Goal: Navigation & Orientation: Find specific page/section

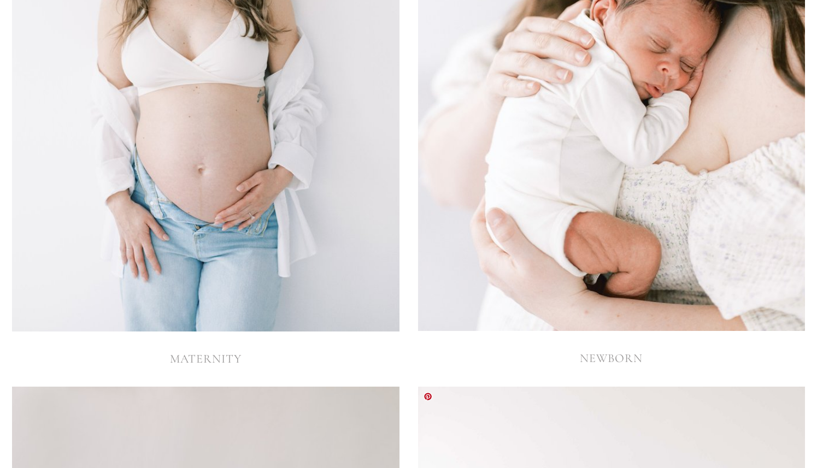
scroll to position [2473, 0]
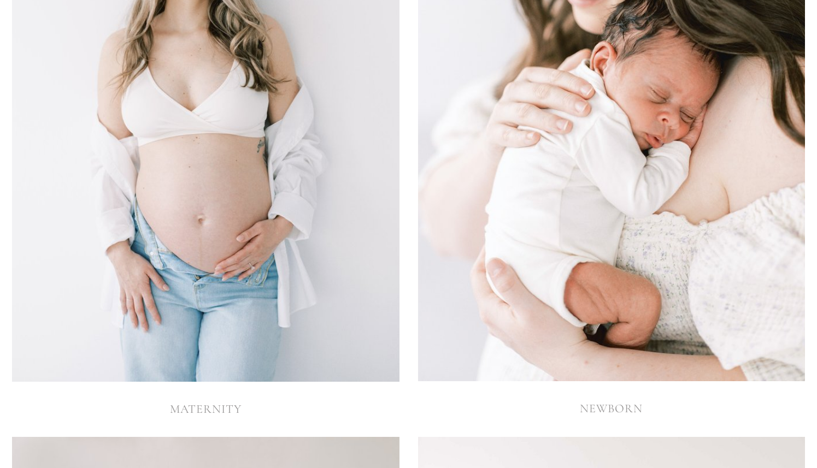
click at [287, 139] on img at bounding box center [205, 91] width 387 height 581
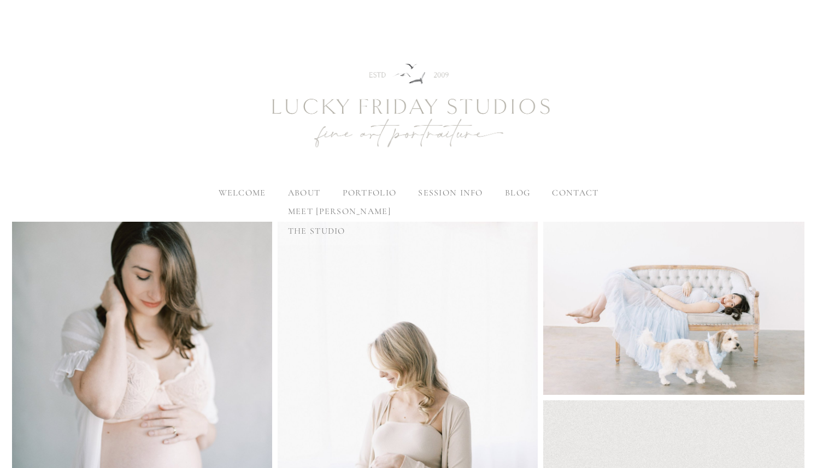
click at [307, 207] on span "meet [PERSON_NAME]" at bounding box center [339, 211] width 103 height 11
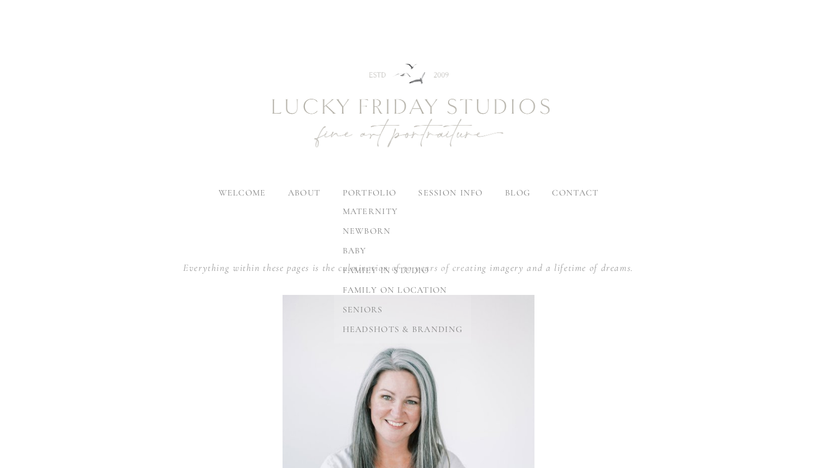
click at [359, 287] on span "family on location" at bounding box center [395, 290] width 105 height 11
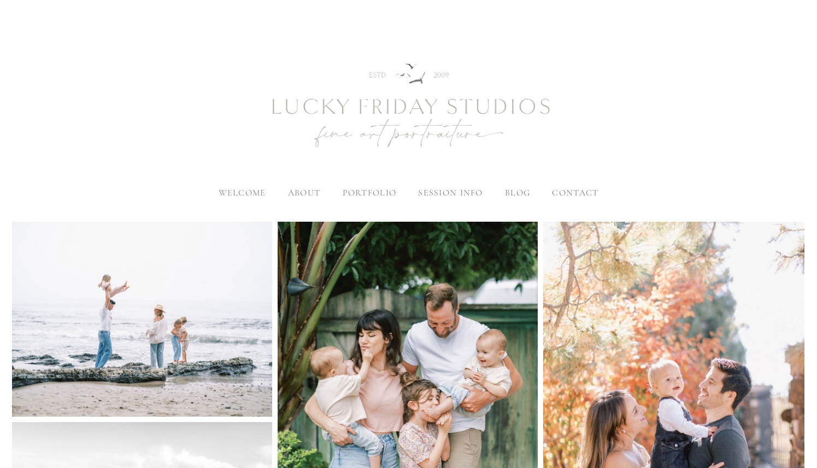
click at [521, 189] on span "blog" at bounding box center [517, 192] width 25 height 11
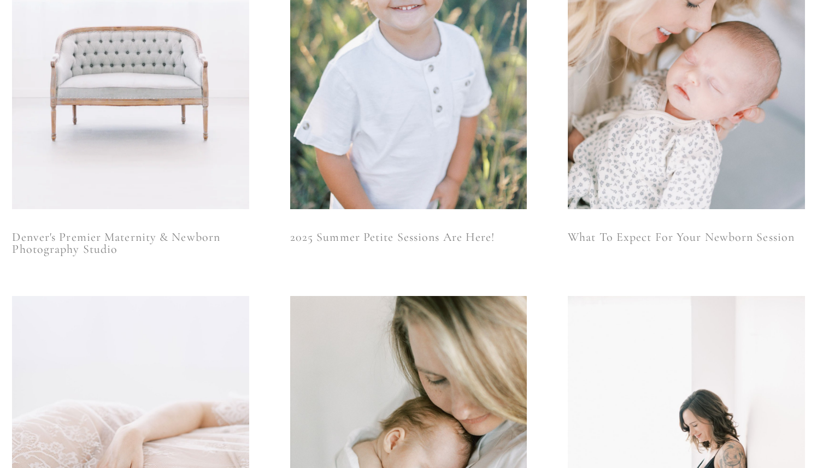
scroll to position [368, 0]
click at [211, 237] on link "Denver's Premier Maternity & Newborn Photography Studio" at bounding box center [130, 243] width 237 height 24
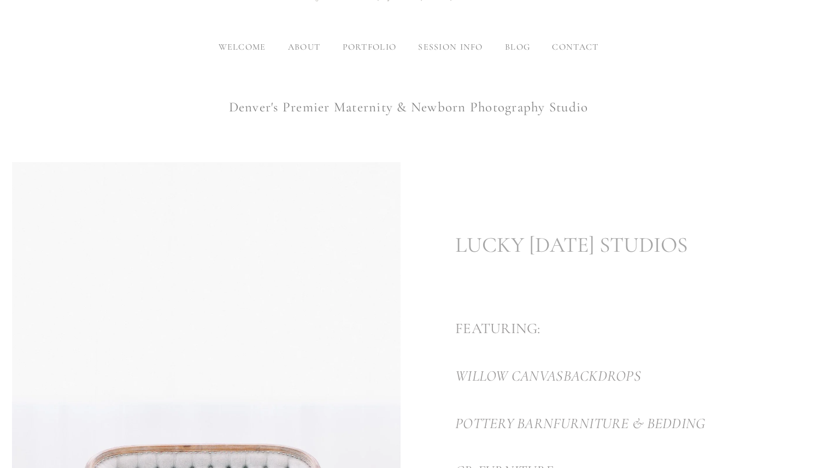
scroll to position [105, 0]
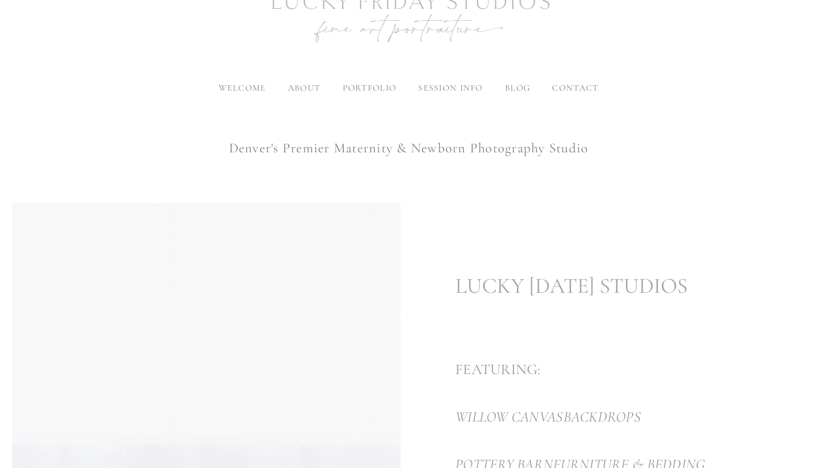
click at [526, 88] on span "blog" at bounding box center [517, 88] width 25 height 11
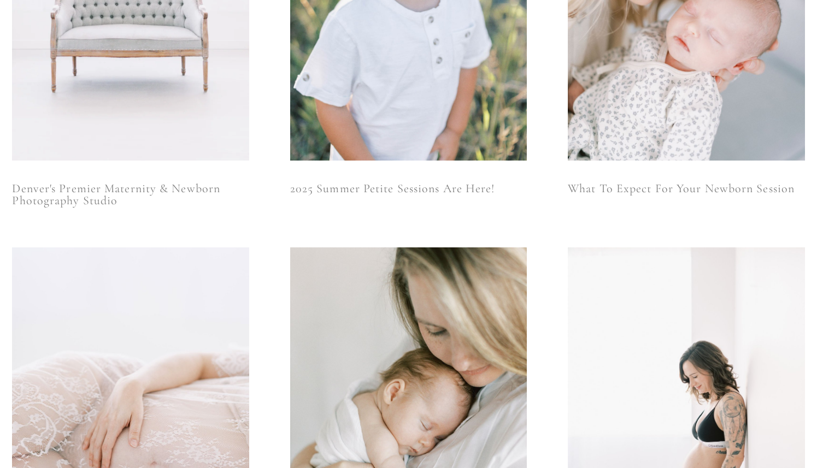
scroll to position [434, 0]
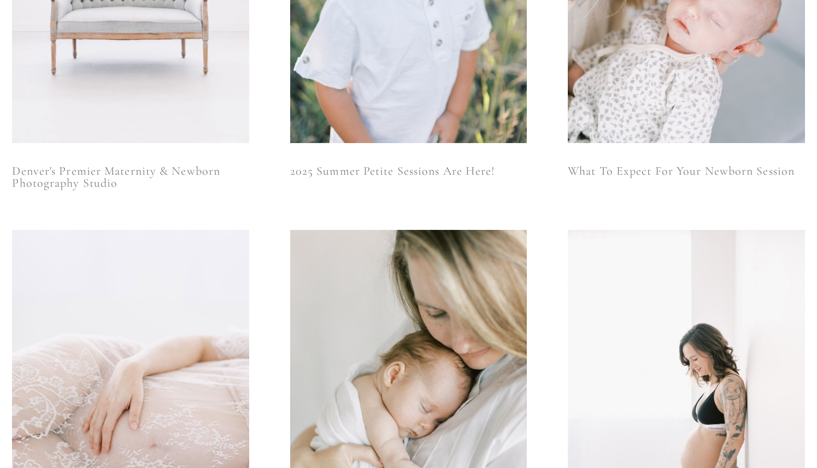
click at [446, 169] on link "2025 Summer Petite Sessions Are Here!" at bounding box center [408, 171] width 237 height 12
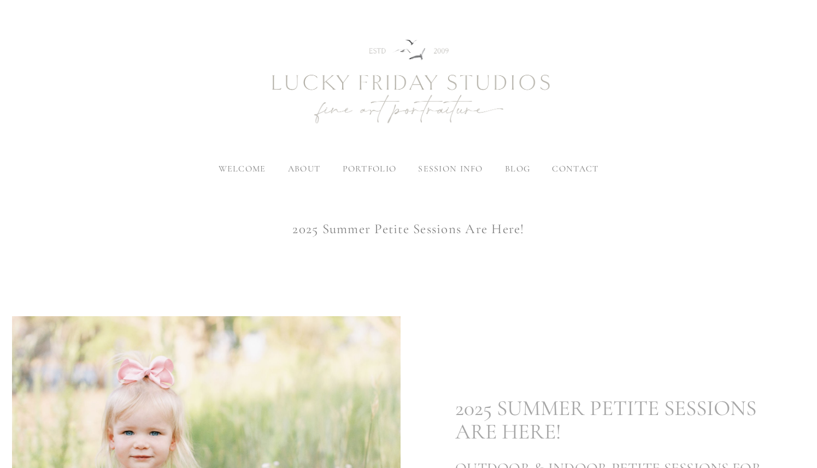
scroll to position [7, 0]
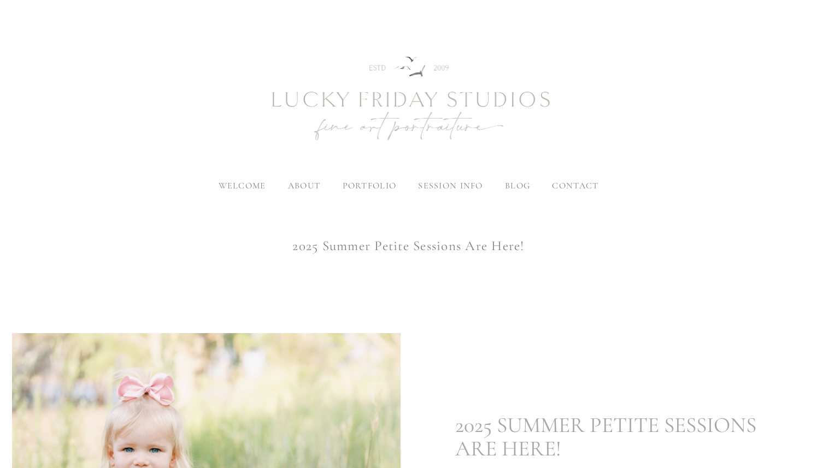
click at [515, 180] on span "blog" at bounding box center [517, 185] width 25 height 11
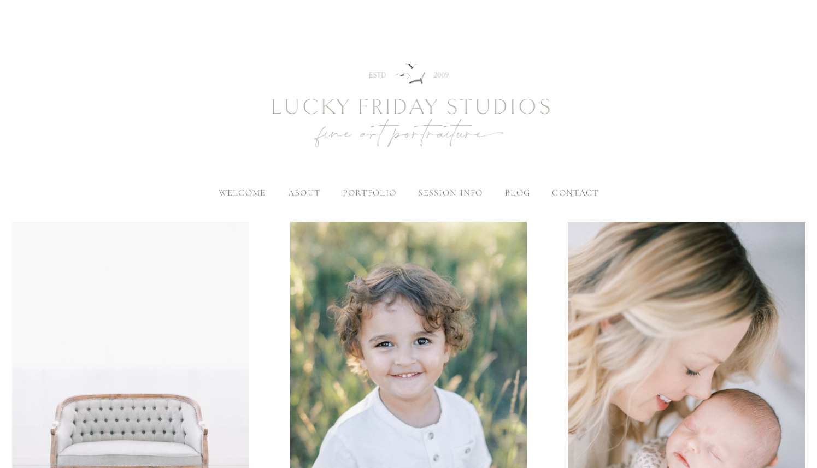
click at [634, 322] on img at bounding box center [686, 399] width 267 height 355
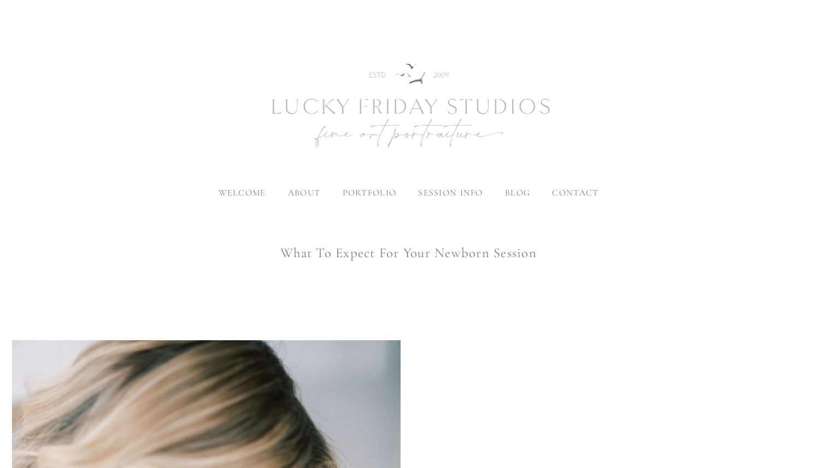
click at [579, 197] on span "contact" at bounding box center [575, 192] width 46 height 11
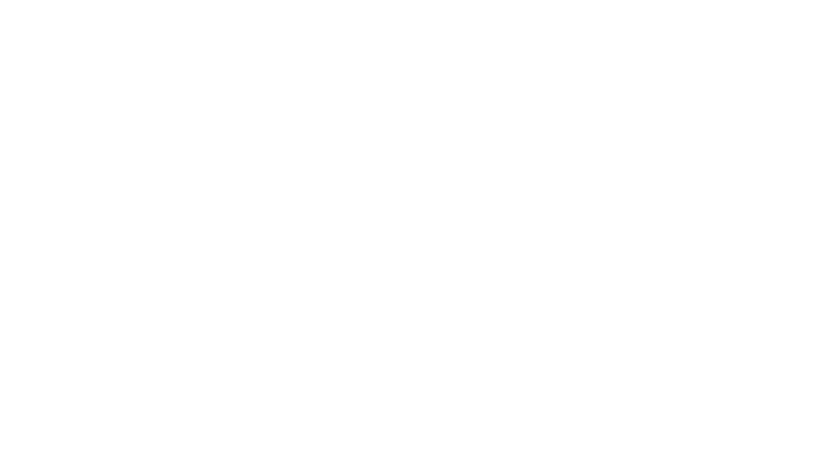
scroll to position [830, 0]
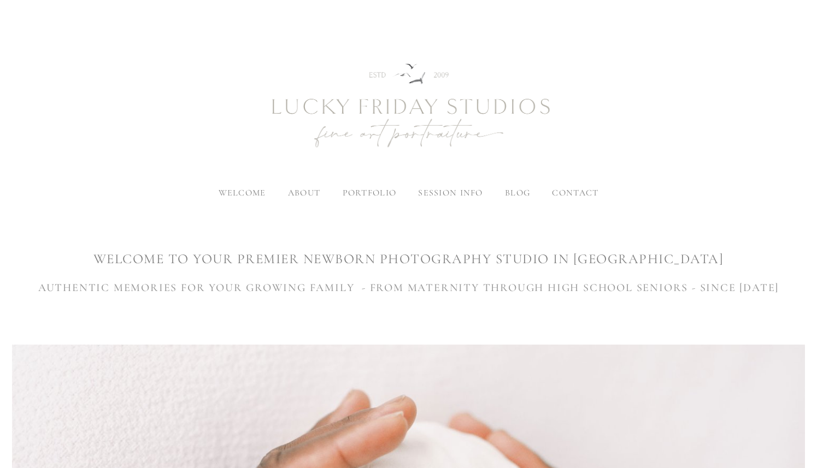
click at [362, 110] on img at bounding box center [408, 107] width 393 height 164
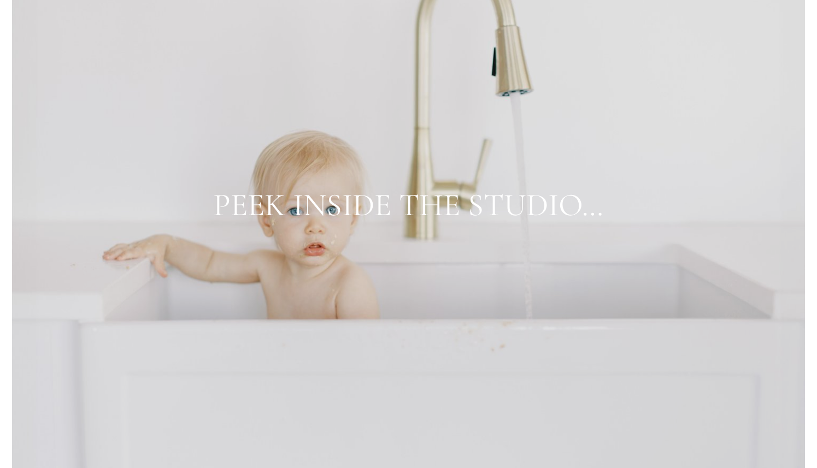
scroll to position [4213, 0]
